Goal: Information Seeking & Learning: Check status

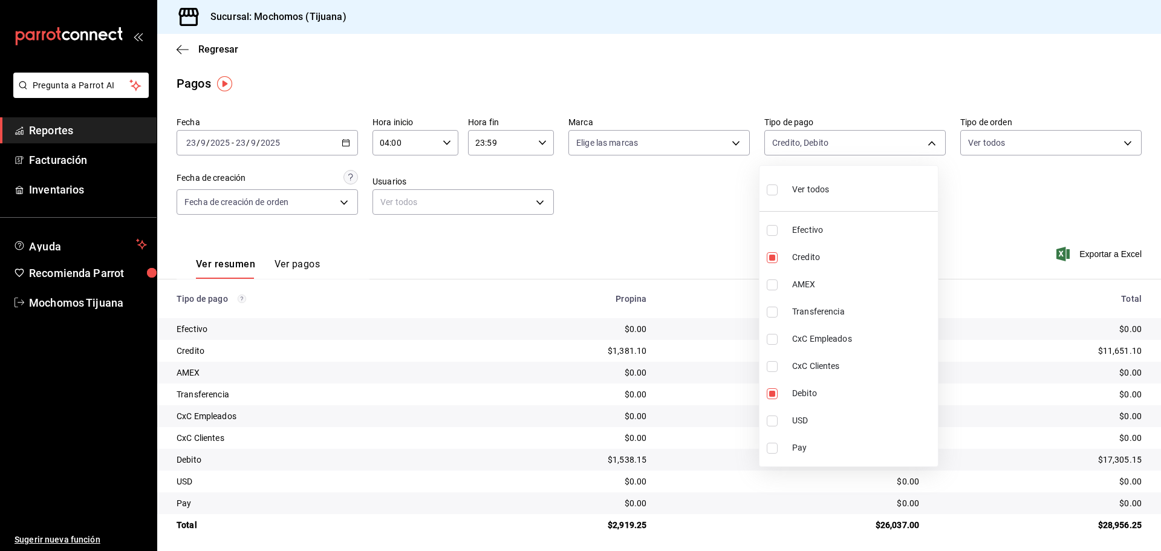
click at [207, 48] on div at bounding box center [580, 275] width 1161 height 551
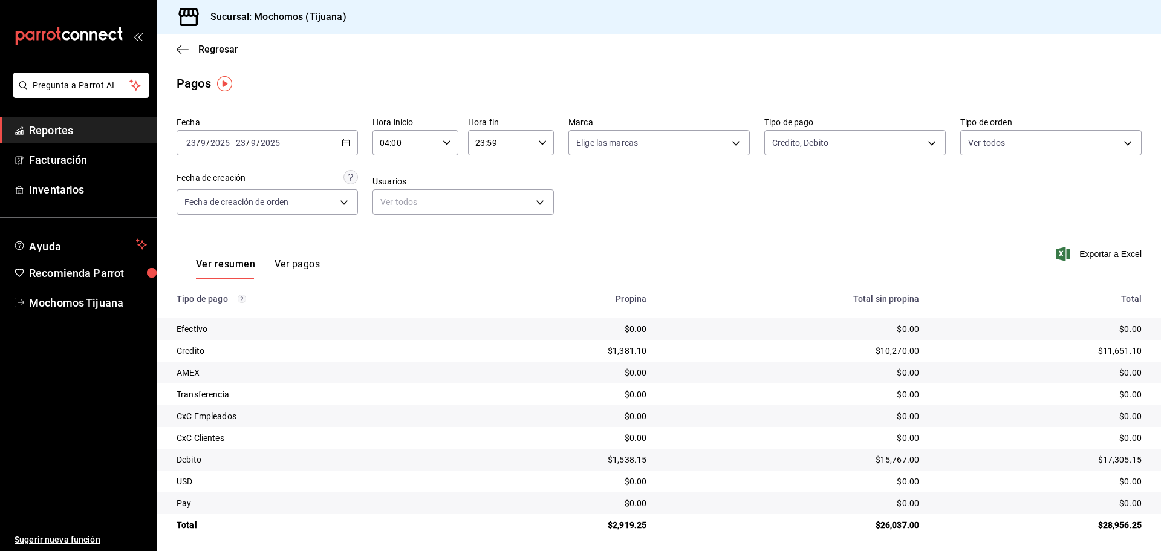
click at [207, 48] on div "Ver todos Efectivo Credito AMEX Transferencia CxC Empleados CxC Clientes Debito…" at bounding box center [580, 275] width 1161 height 551
click at [207, 48] on span "Regresar" at bounding box center [218, 49] width 40 height 11
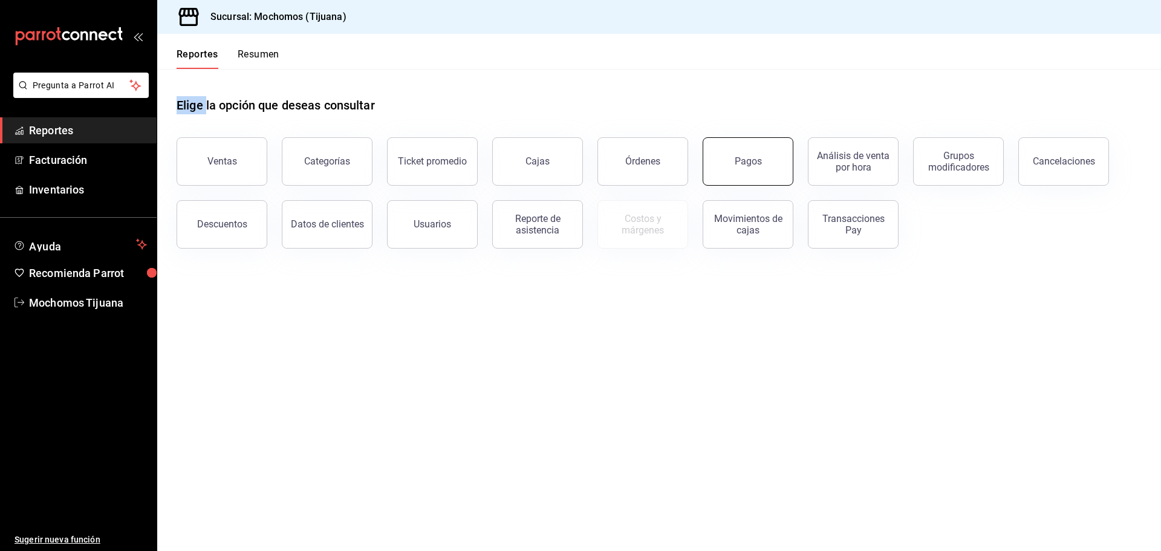
click at [730, 161] on button "Pagos" at bounding box center [747, 161] width 91 height 48
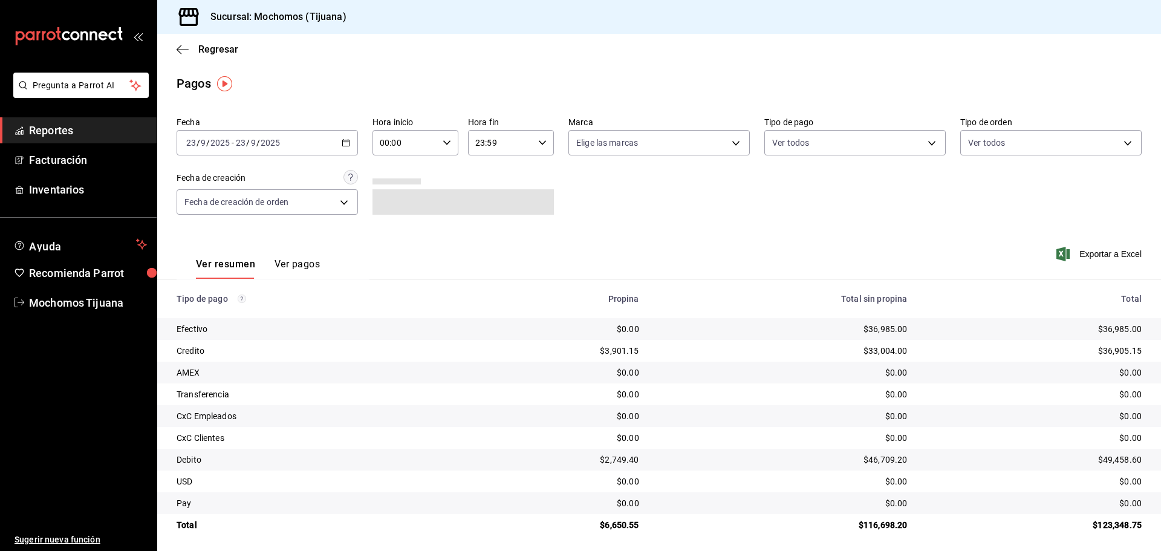
click at [447, 139] on icon "button" at bounding box center [447, 142] width 8 height 8
click at [391, 164] on span "04" at bounding box center [392, 169] width 24 height 10
type input "04:00"
click at [930, 140] on div at bounding box center [580, 275] width 1161 height 551
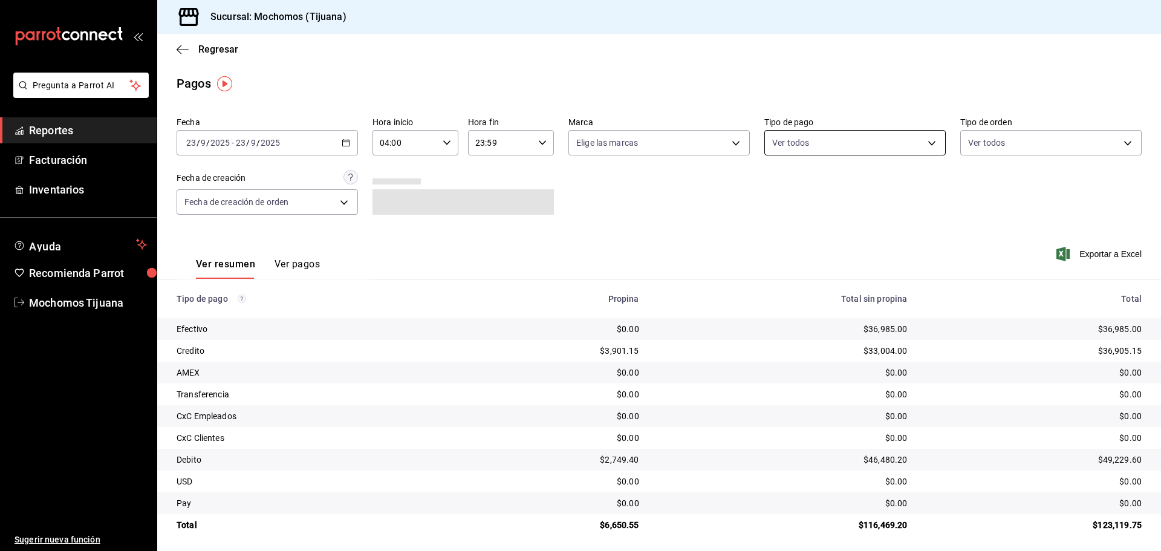
click at [927, 141] on body "Pregunta a Parrot AI Reportes Facturación Inventarios Ayuda Recomienda Parrot M…" at bounding box center [580, 275] width 1161 height 551
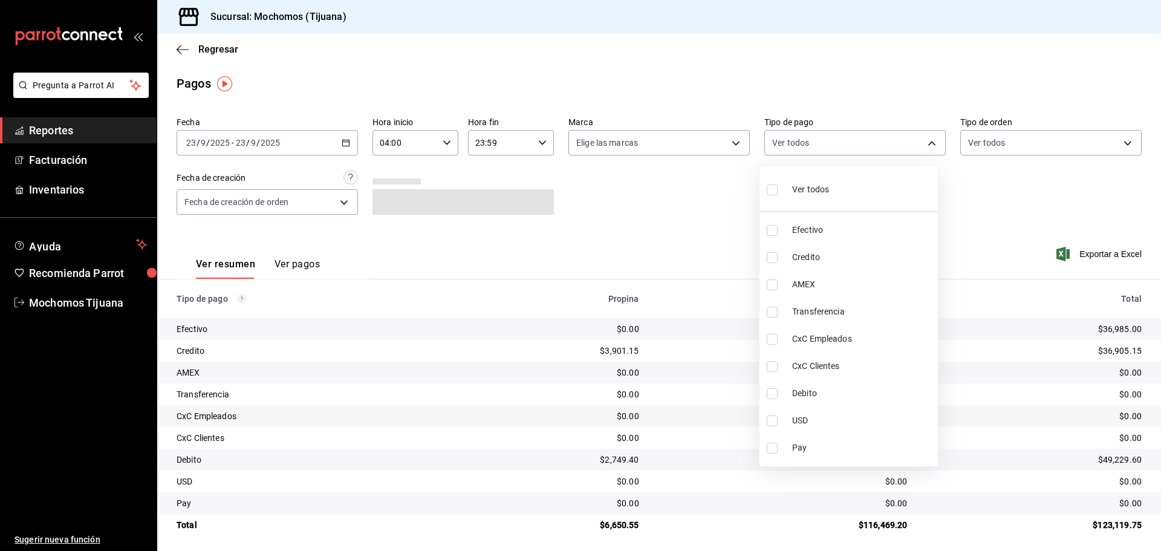
click at [778, 258] on label at bounding box center [775, 257] width 16 height 11
click at [777, 258] on input "checkbox" at bounding box center [772, 257] width 11 height 11
checkbox input "false"
click at [779, 256] on input "checkbox" at bounding box center [777, 257] width 11 height 11
checkbox input "true"
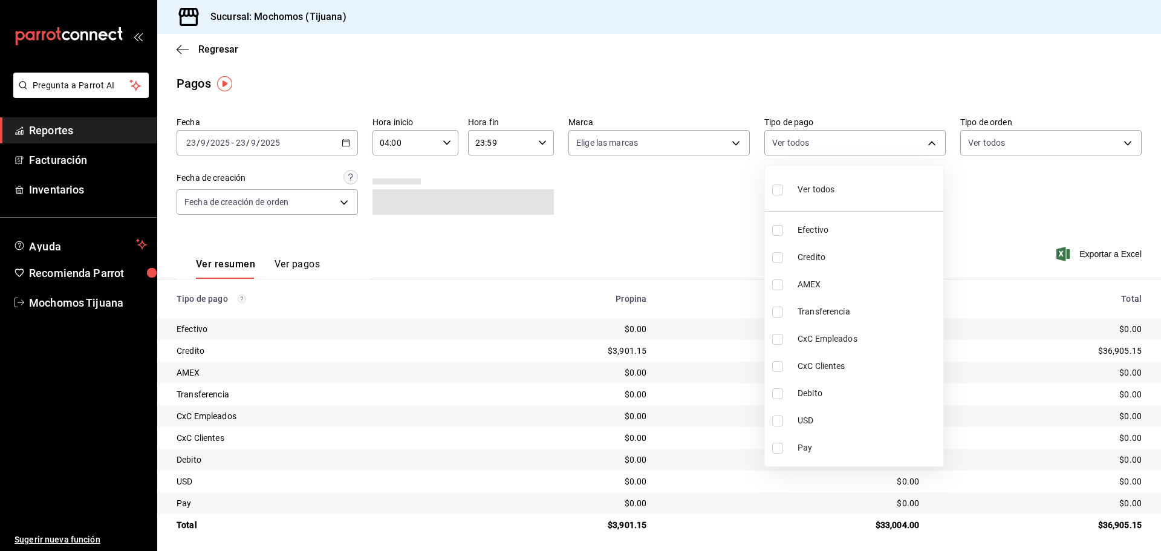
type input "a27a072c-b141-4985-9f83-ae60dbe2196b"
click at [777, 395] on input "checkbox" at bounding box center [777, 393] width 11 height 11
checkbox input "true"
type input "a27a072c-b141-4985-9f83-ae60dbe2196b,b7370aa5-450f-4a05-bab4-2784151f97fb"
